Goal: Find specific page/section: Find specific page/section

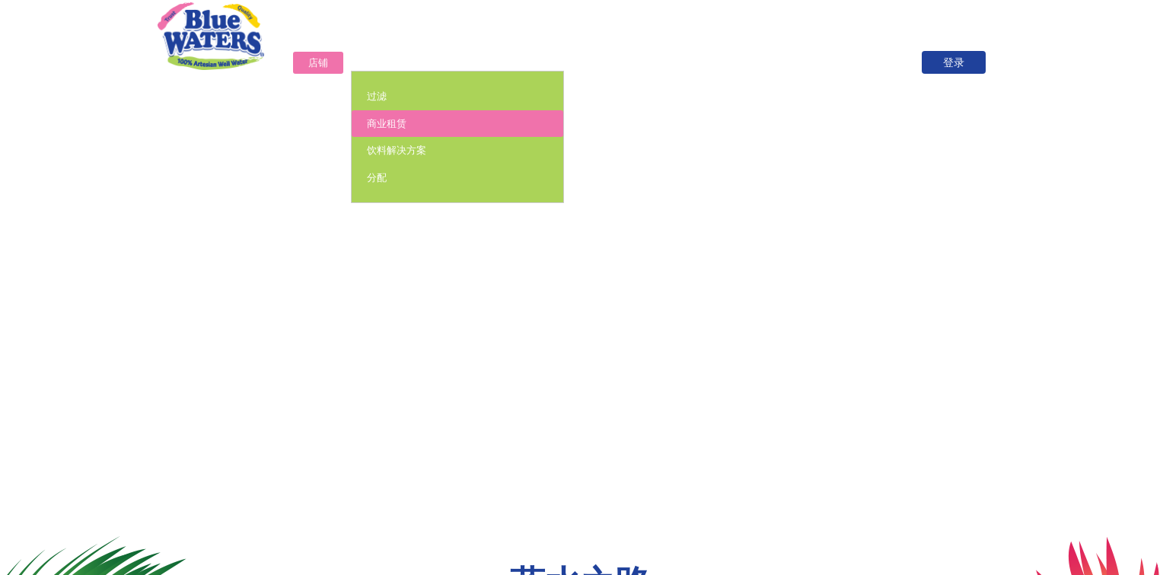
click at [372, 120] on font "商业租赁" at bounding box center [387, 123] width 40 height 14
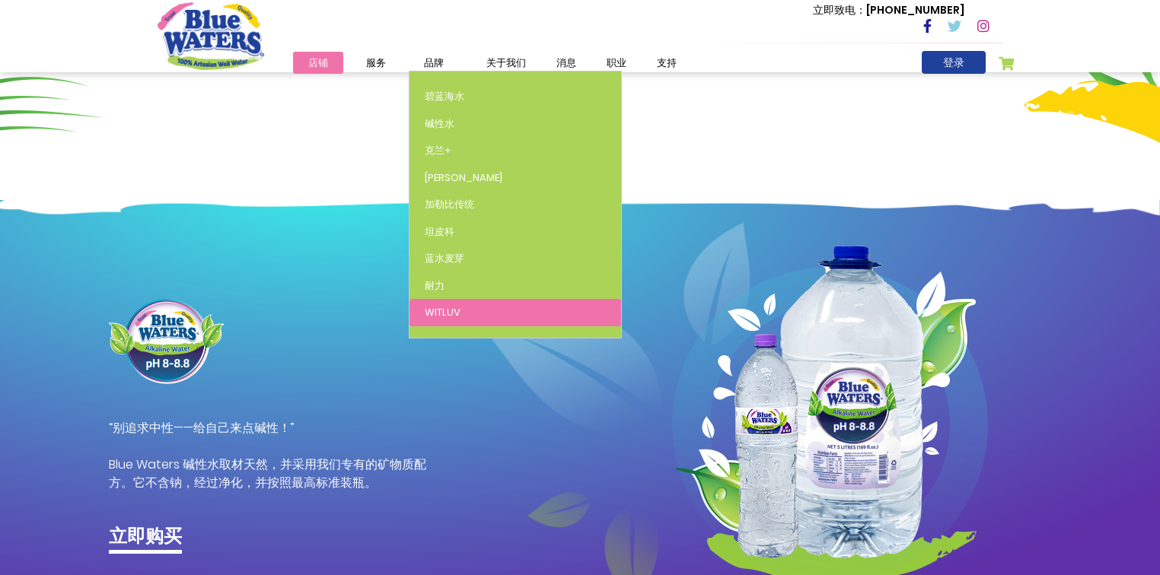
scroll to position [731, 0]
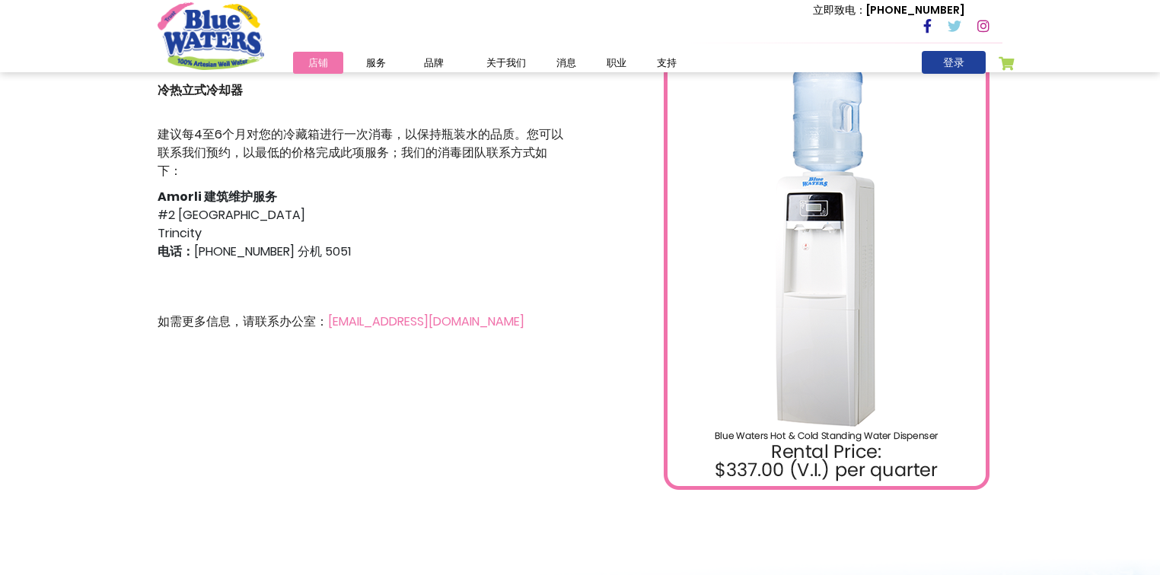
scroll to position [304, 0]
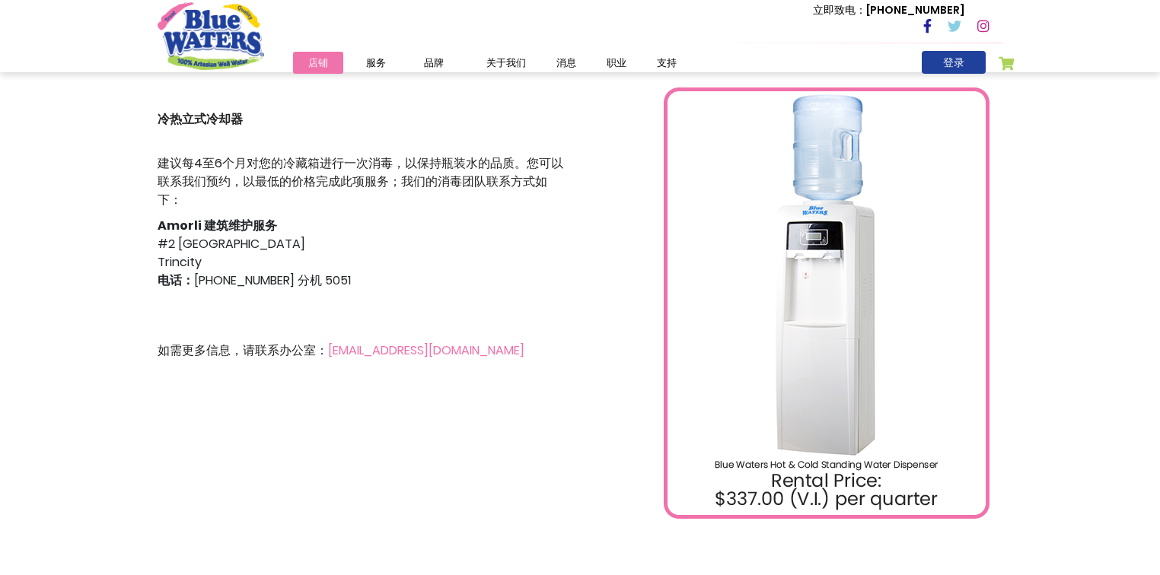
click at [338, 233] on div "建议每4至6个月对您的冷藏箱进行一次消毒，以保持瓶装水的品质。您可以联系我们预约，以最低的价格完成此项服务；我们的消毒团队联系方式如下： Amorli 建筑维…" at bounding box center [363, 258] width 411 height 206
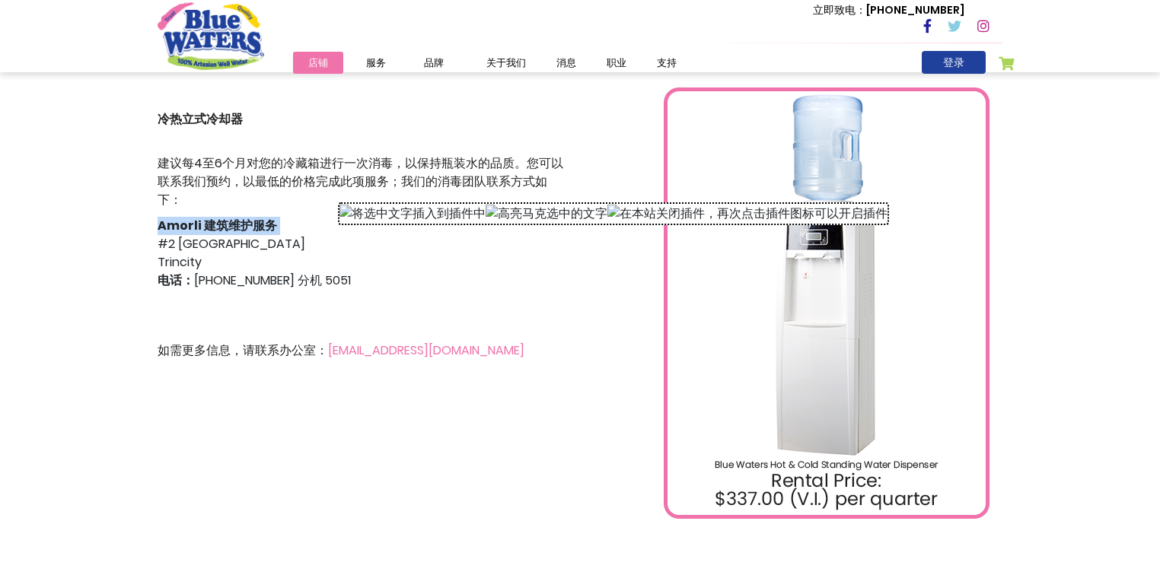
click at [338, 233] on div "建议每4至6个月对您的冷藏箱进行一次消毒，以保持瓶装水的品质。您可以联系我们预约，以最低的价格完成此项服务；我们的消毒团队联系方式如下： Amorli 建筑维…" at bounding box center [363, 258] width 411 height 206
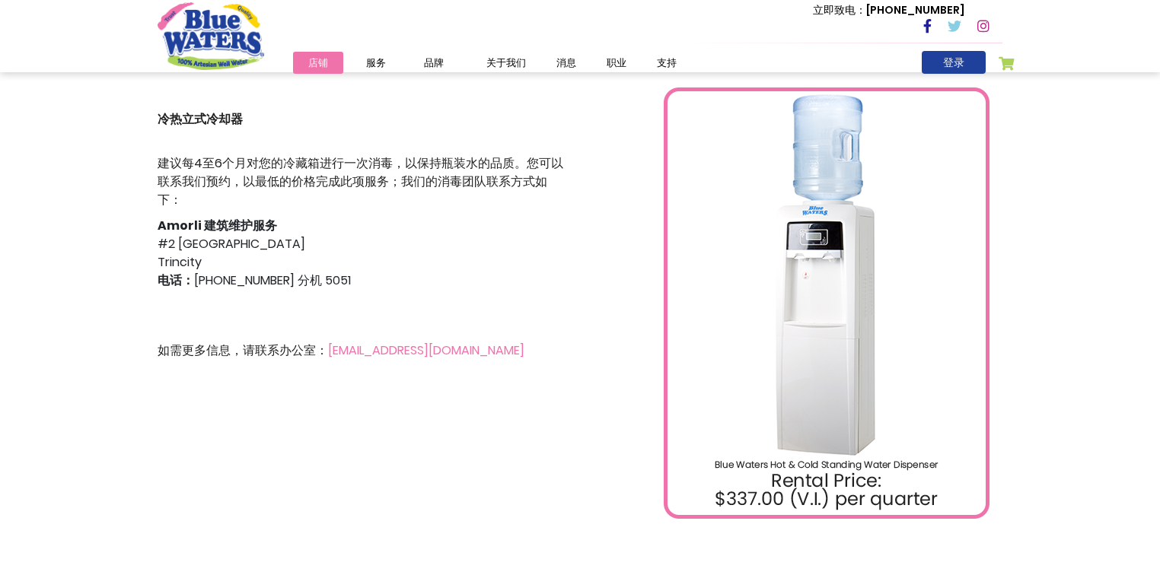
click at [398, 253] on div "建议每4至6个月对您的冷藏箱进行一次消毒，以保持瓶装水的品质。您可以联系我们预约，以最低的价格完成此项服务；我们的消毒团队联系方式如下： Amorli 建筑维…" at bounding box center [363, 258] width 411 height 206
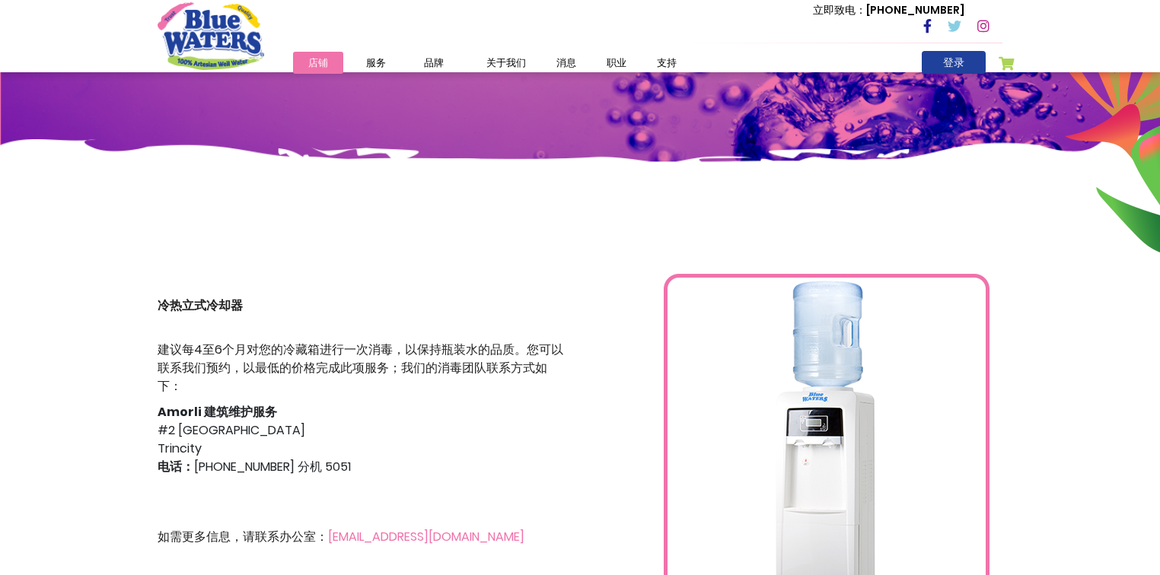
scroll to position [0, 0]
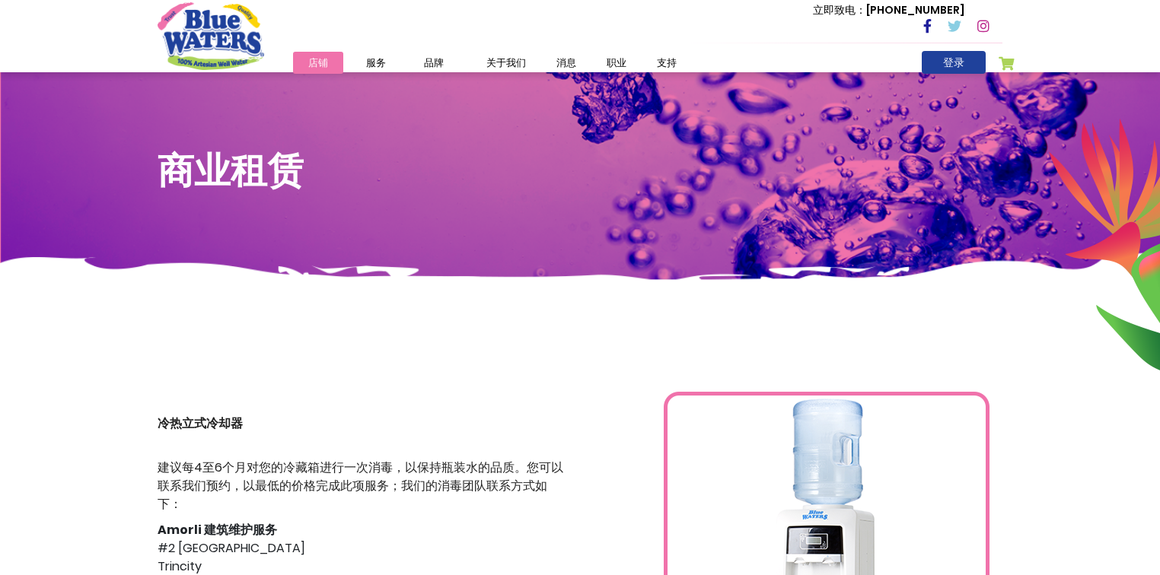
click at [320, 64] on font "店铺" at bounding box center [318, 63] width 20 height 14
click at [234, 55] on img "商店徽标" at bounding box center [211, 35] width 107 height 67
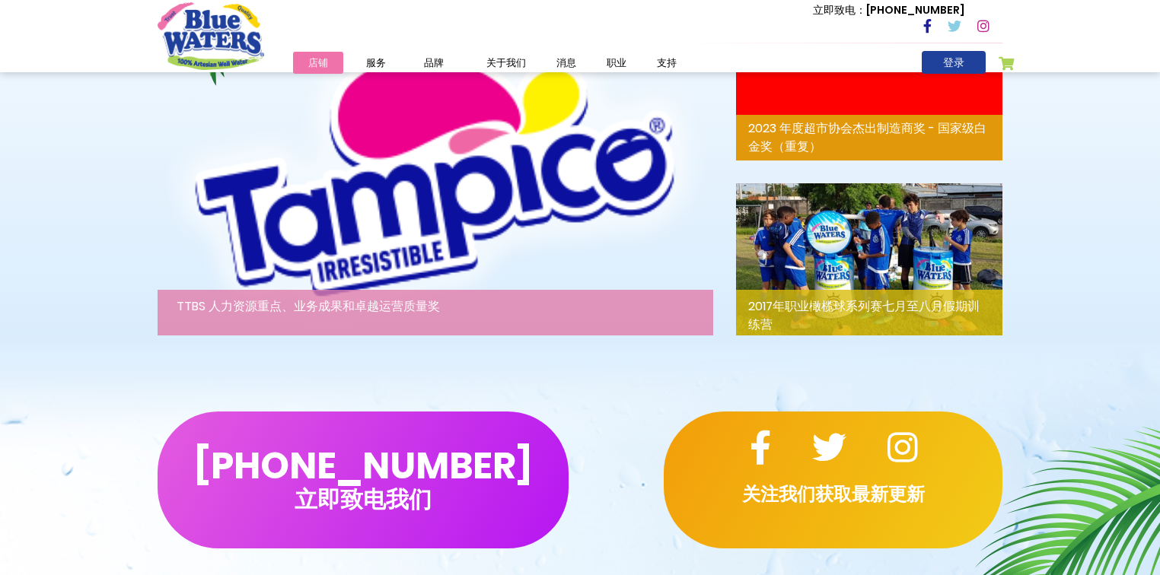
scroll to position [2192, 0]
